Goal: Information Seeking & Learning: Learn about a topic

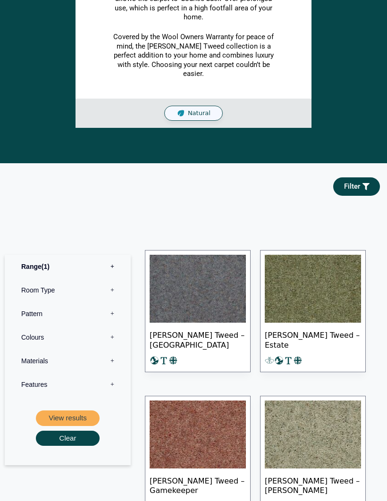
scroll to position [379, 0]
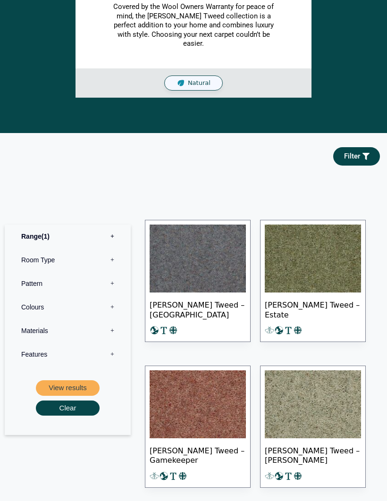
click at [108, 274] on label "Pattern 0" at bounding box center [68, 284] width 112 height 24
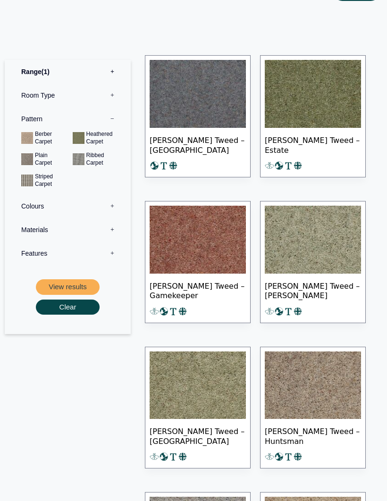
scroll to position [544, 0]
click at [333, 376] on img at bounding box center [313, 385] width 96 height 68
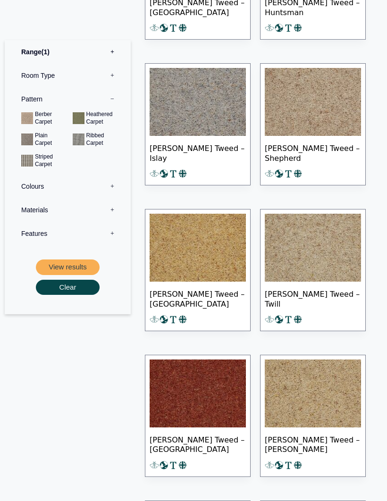
scroll to position [863, 0]
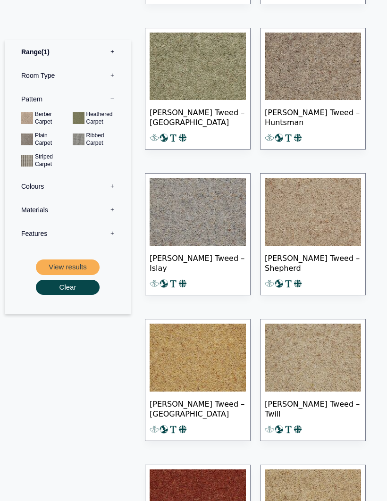
click at [329, 337] on img at bounding box center [313, 358] width 96 height 68
click at [300, 63] on img at bounding box center [313, 67] width 96 height 68
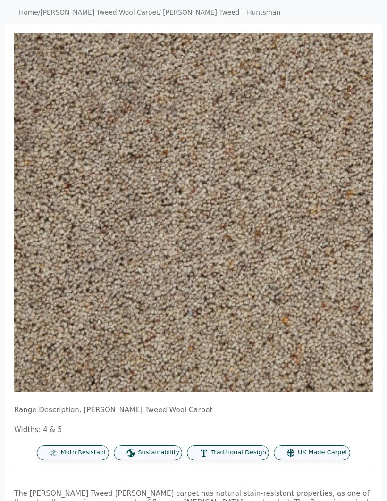
scroll to position [76, 0]
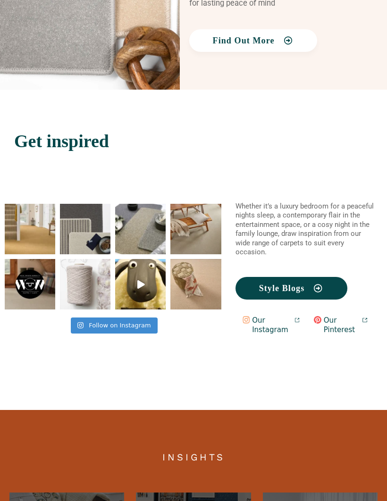
scroll to position [1533, 0]
